Goal: Find specific page/section: Find specific page/section

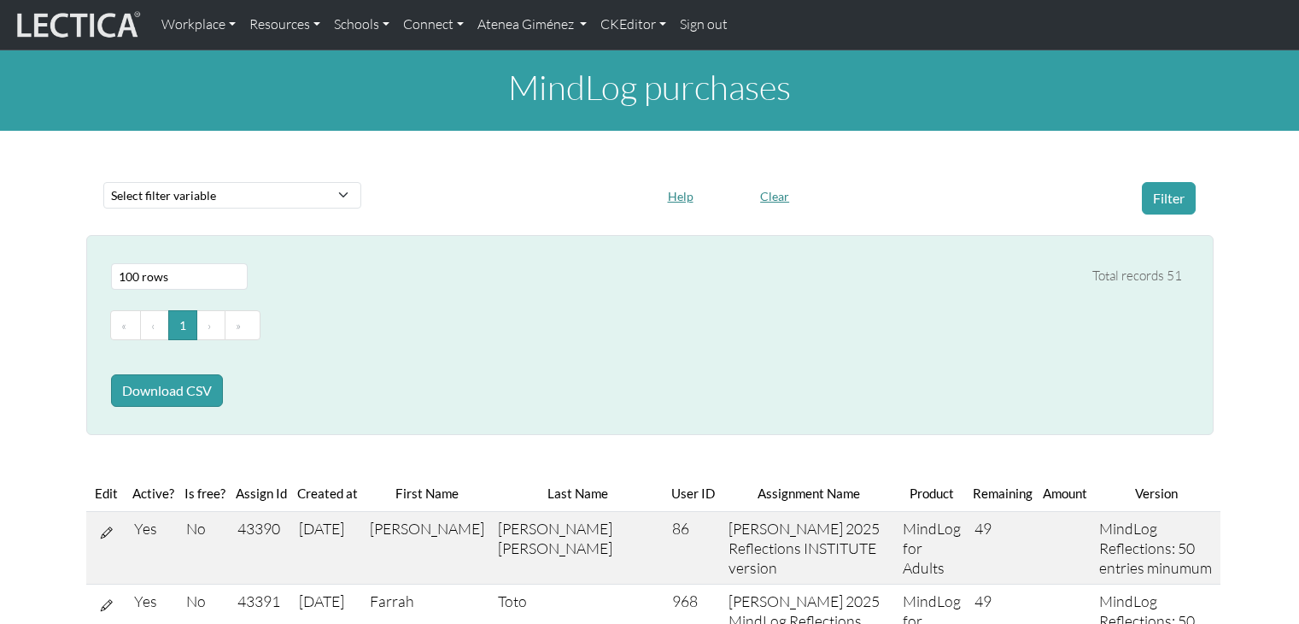
select select "100"
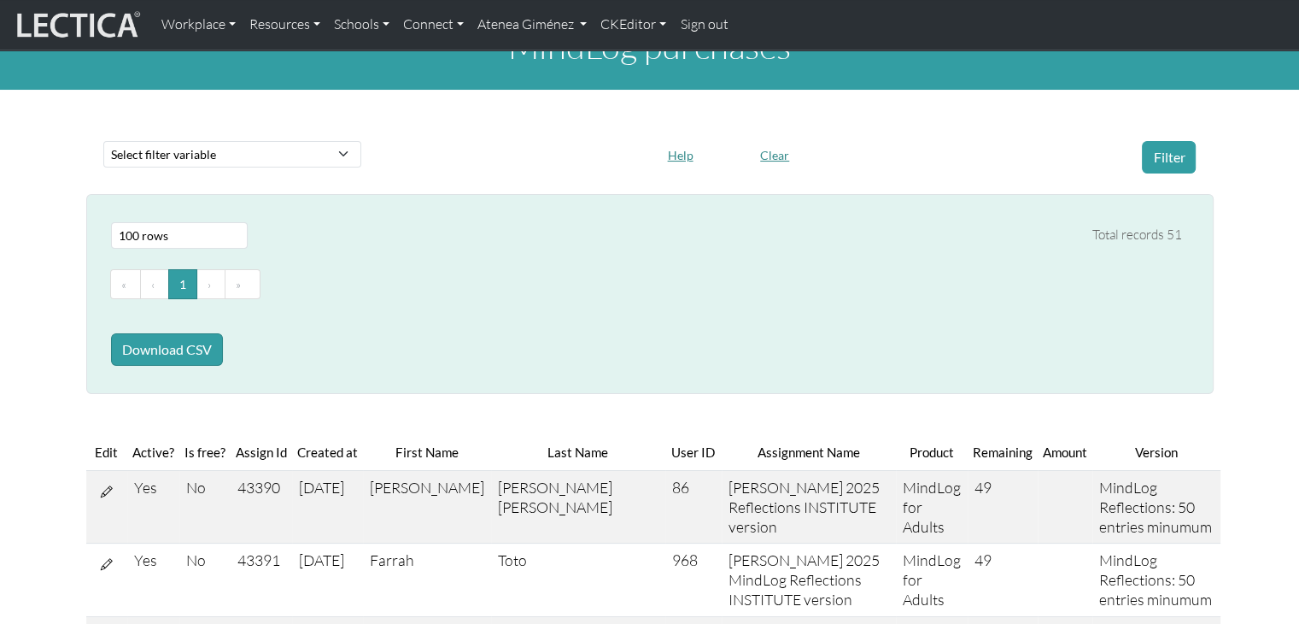
scroll to position [15, 0]
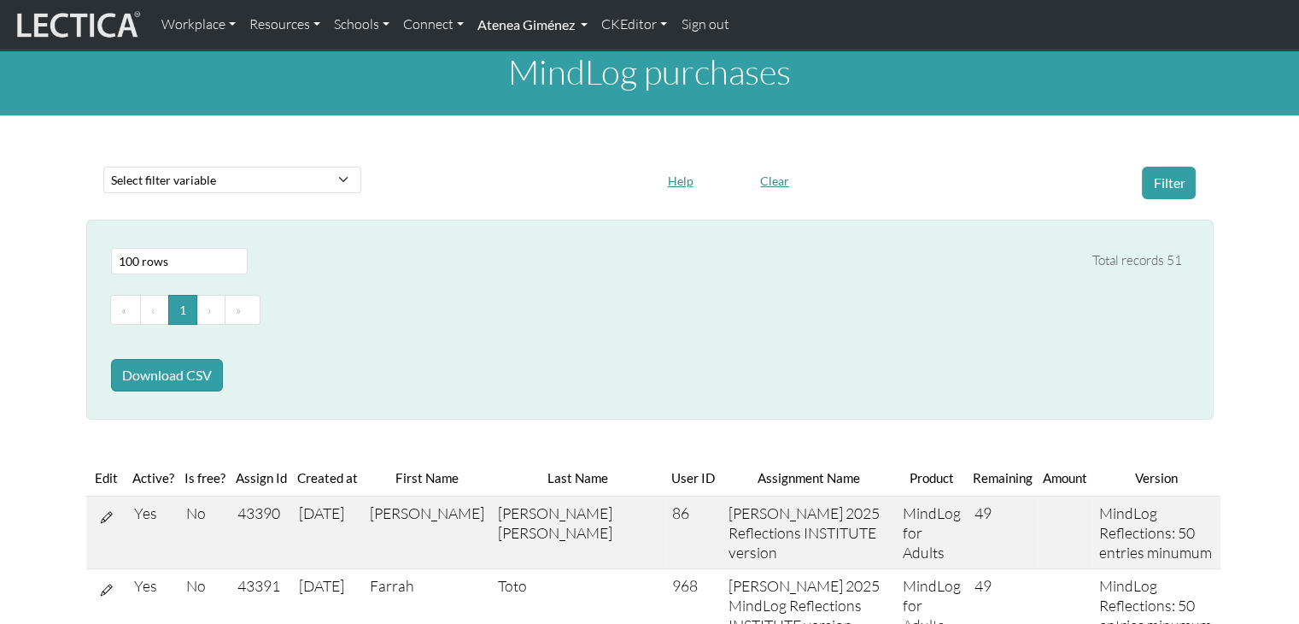
click at [536, 28] on link "Atenea Giménez" at bounding box center [533, 25] width 124 height 36
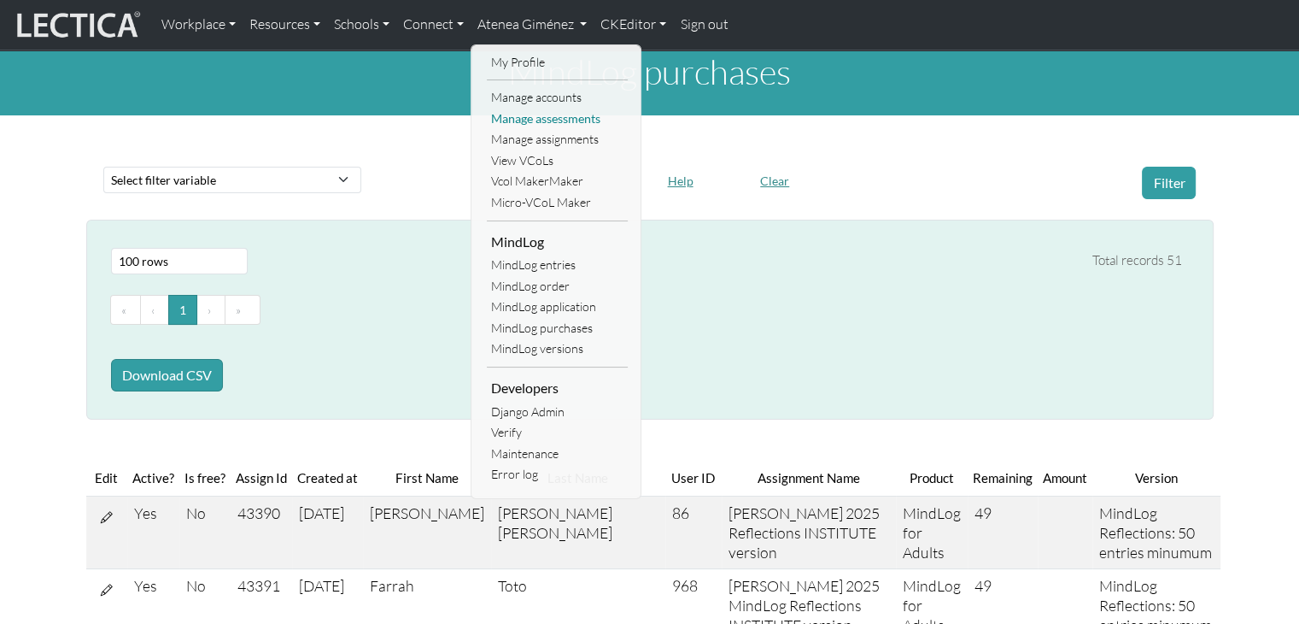
click at [539, 117] on link "Manage assessments" at bounding box center [557, 119] width 141 height 21
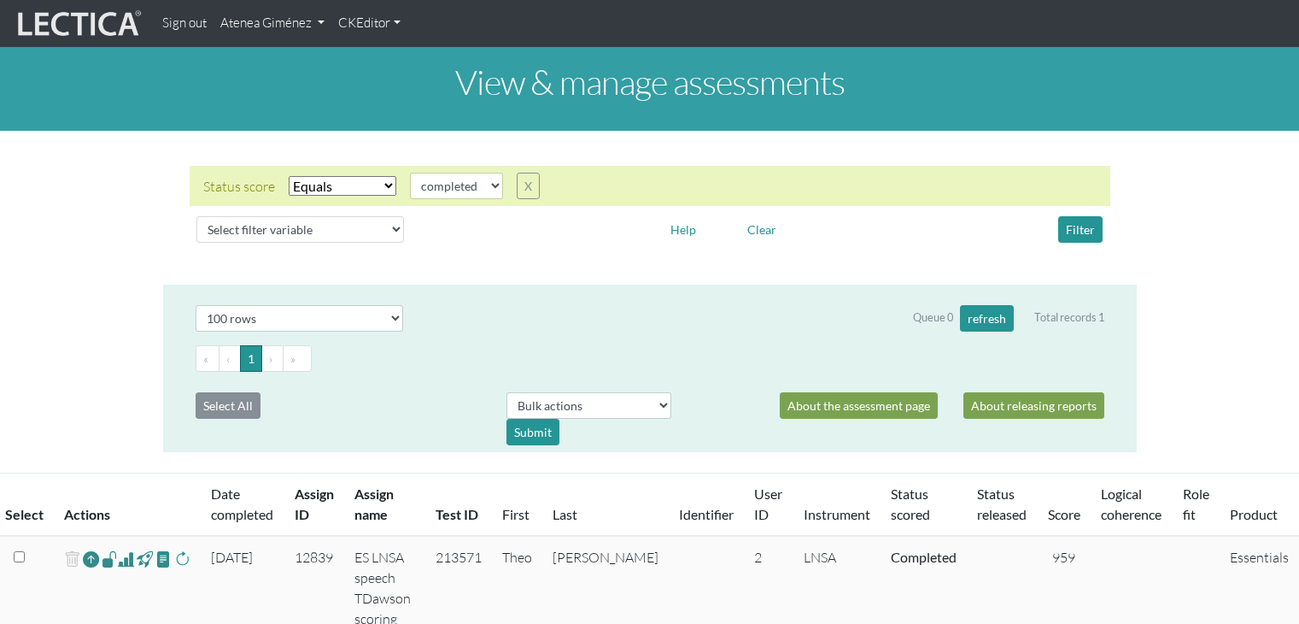
select select "100"
click at [288, 9] on link "Atenea Giménez" at bounding box center [273, 23] width 118 height 33
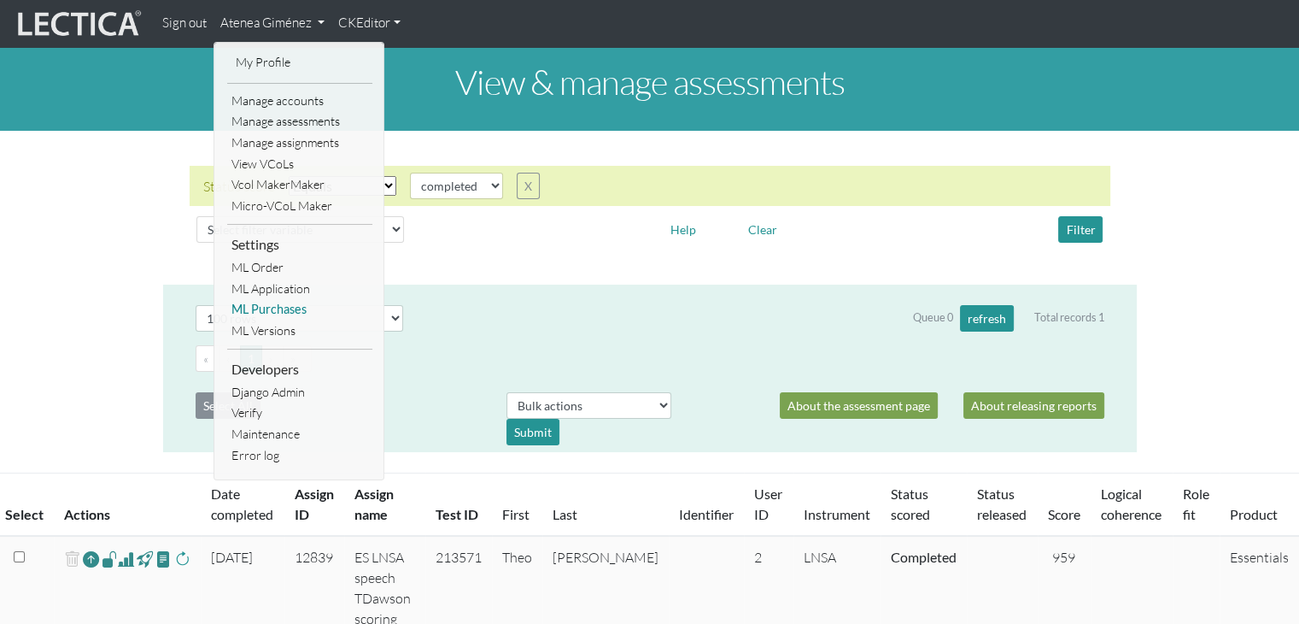
click at [287, 306] on link "ML Purchases" at bounding box center [299, 309] width 145 height 21
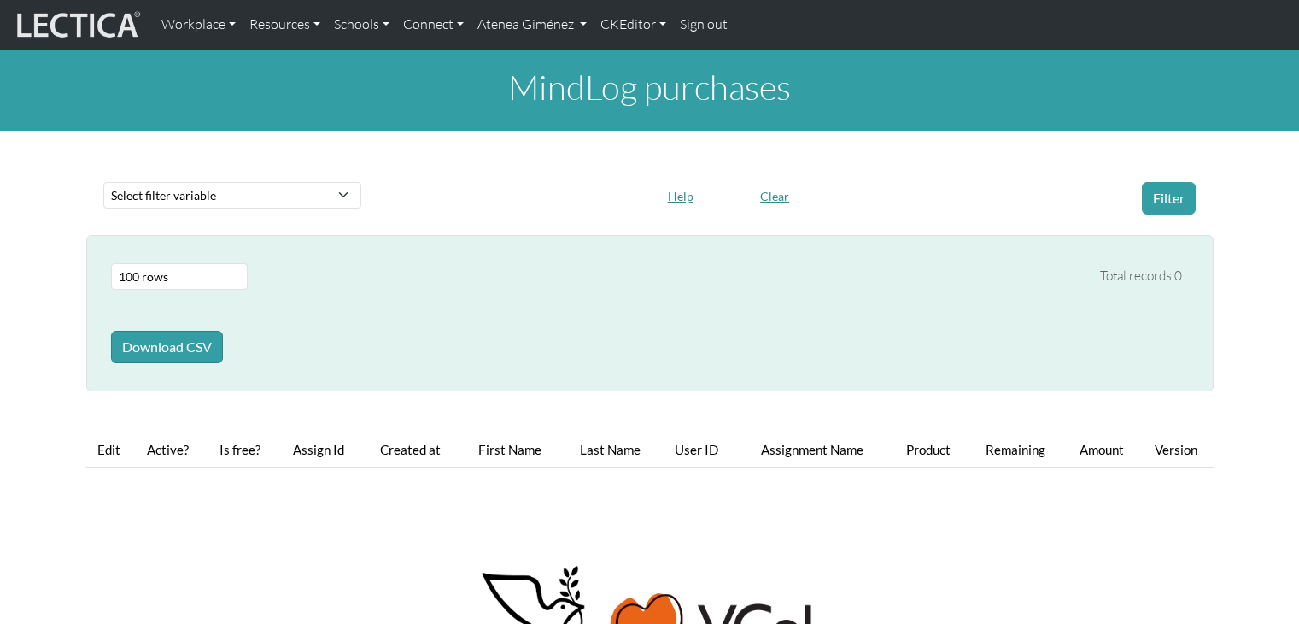
select select "100"
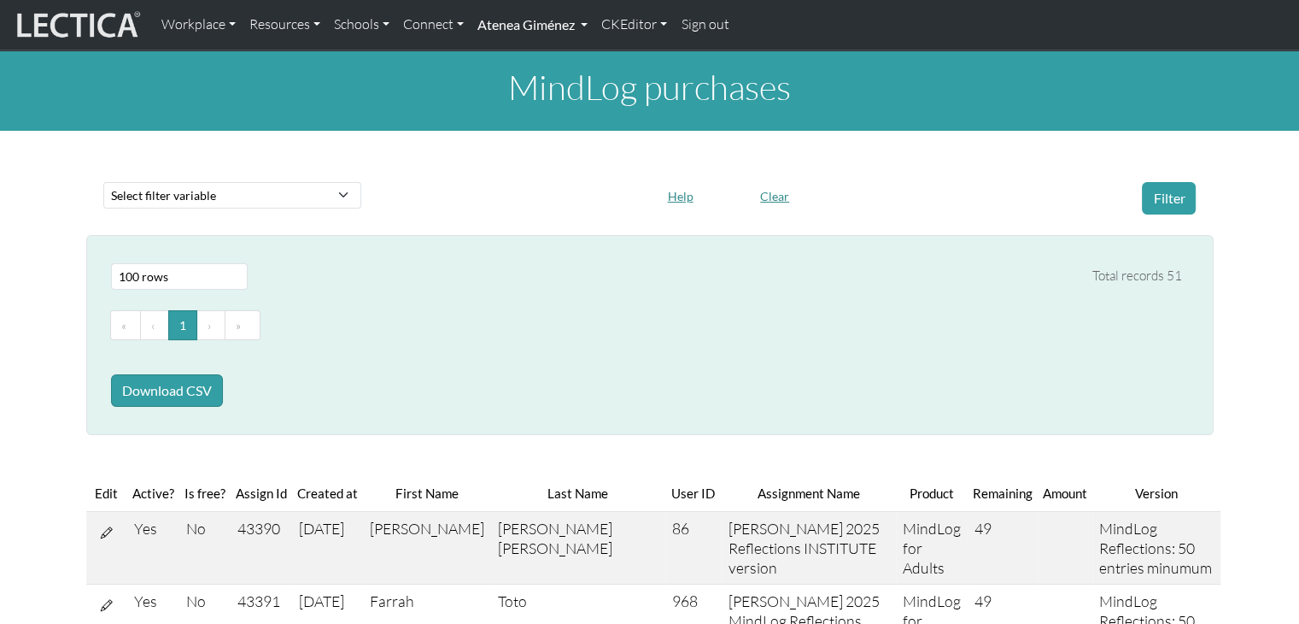
click at [521, 16] on link "Atenea Giménez" at bounding box center [533, 25] width 124 height 36
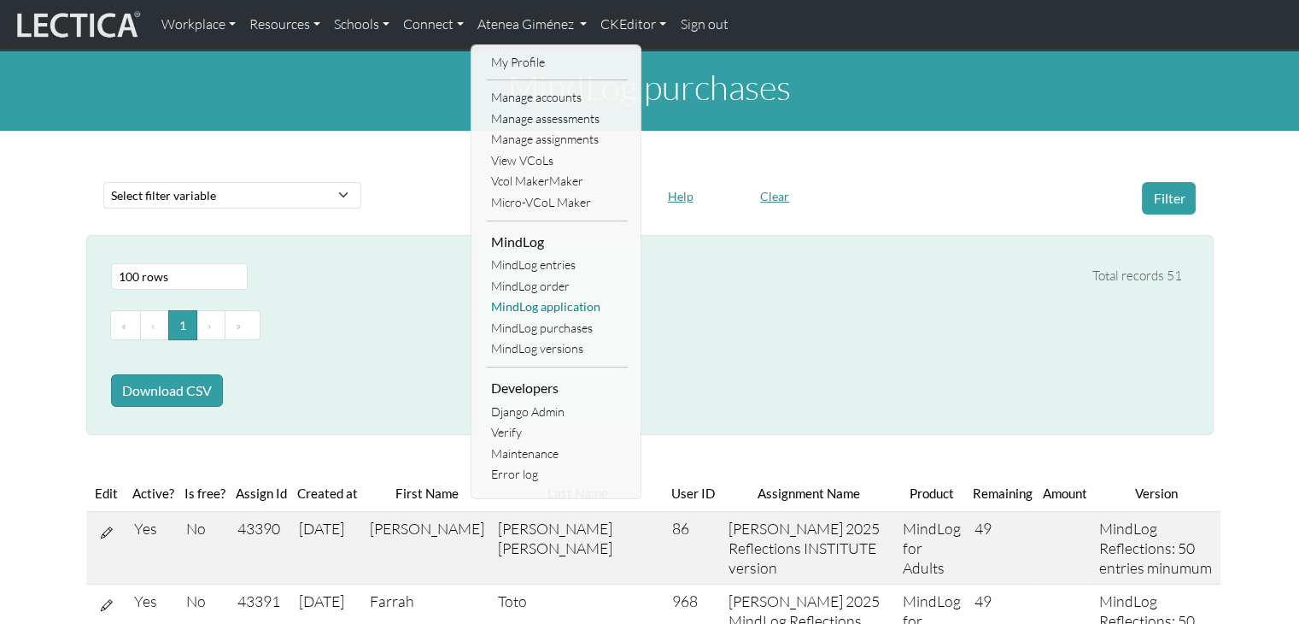
click at [541, 306] on link "MindLog application" at bounding box center [557, 306] width 141 height 21
